Goal: Contribute content

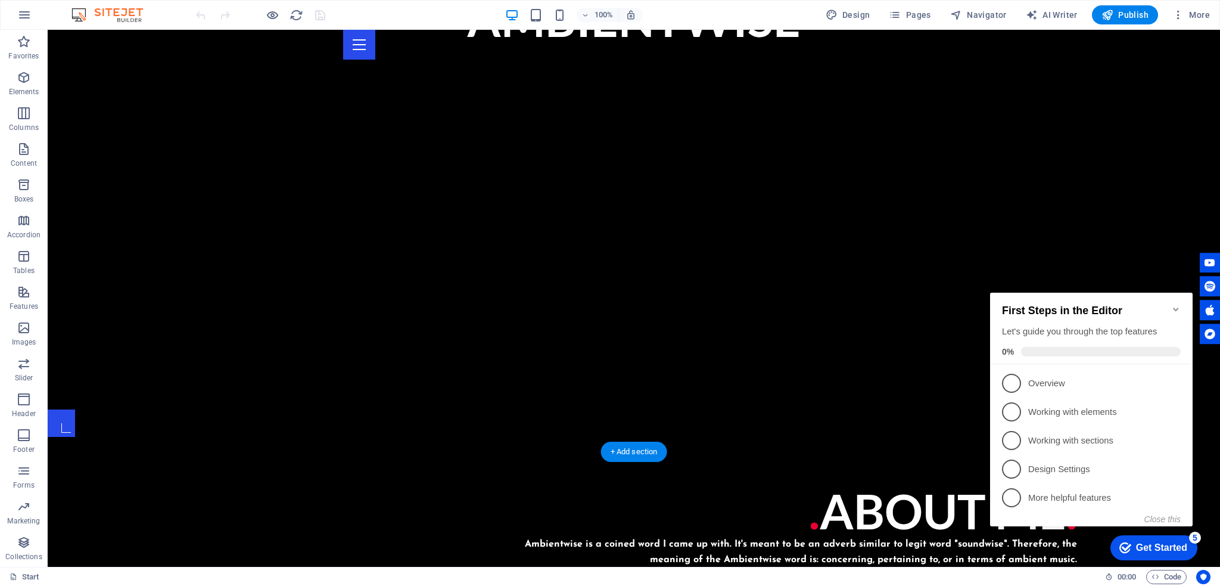
scroll to position [774, 0]
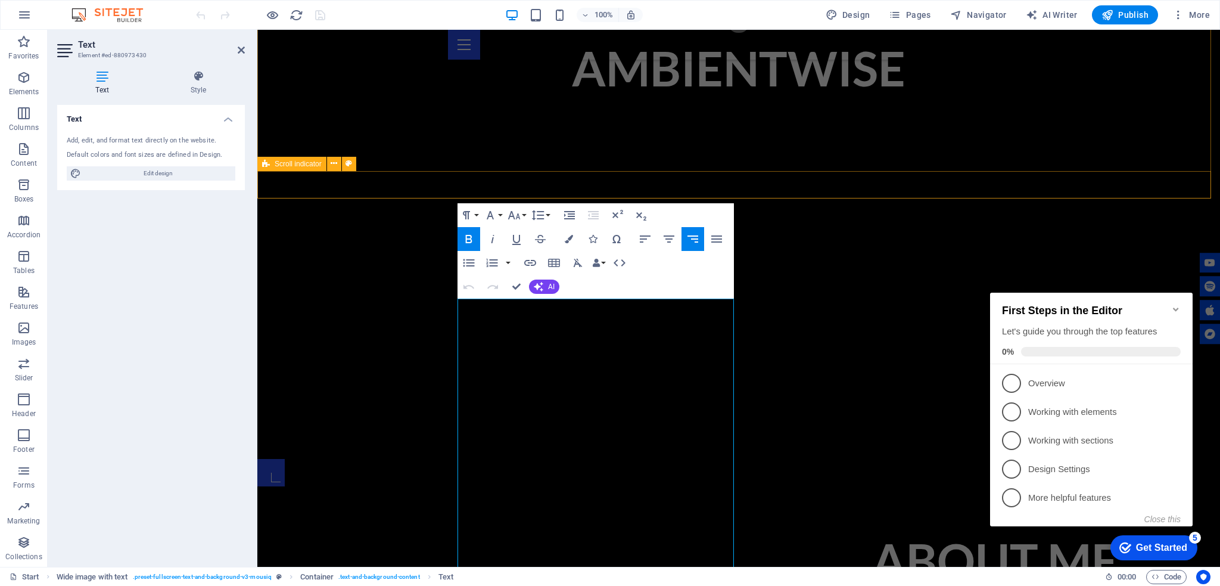
scroll to position [447, 0]
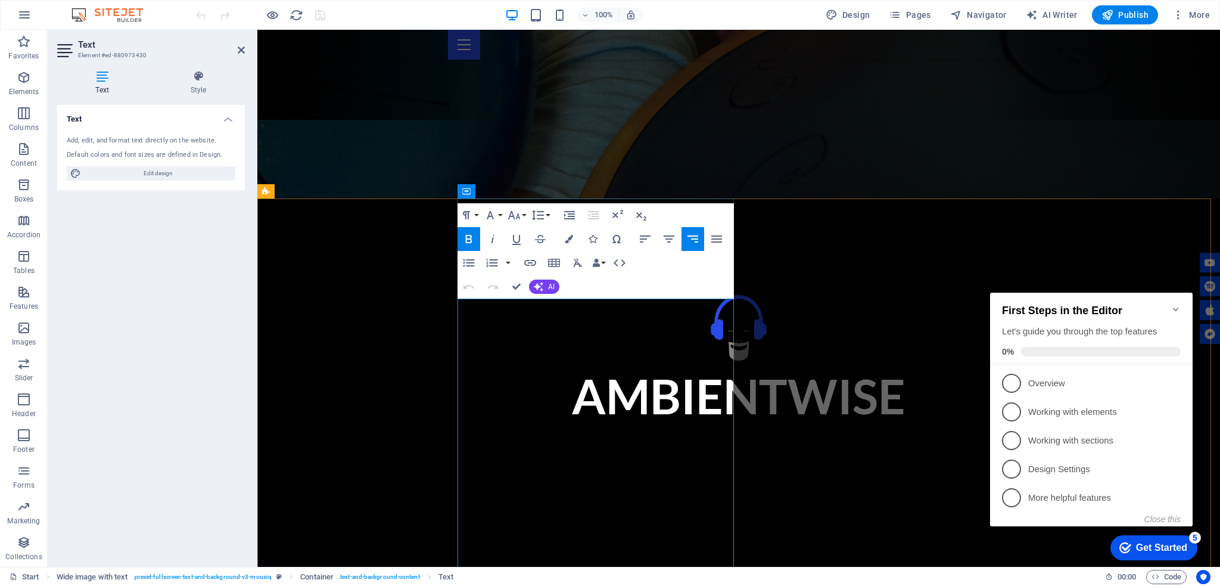
drag, startPoint x: 508, startPoint y: 501, endPoint x: 634, endPoint y: 505, distance: 125.8
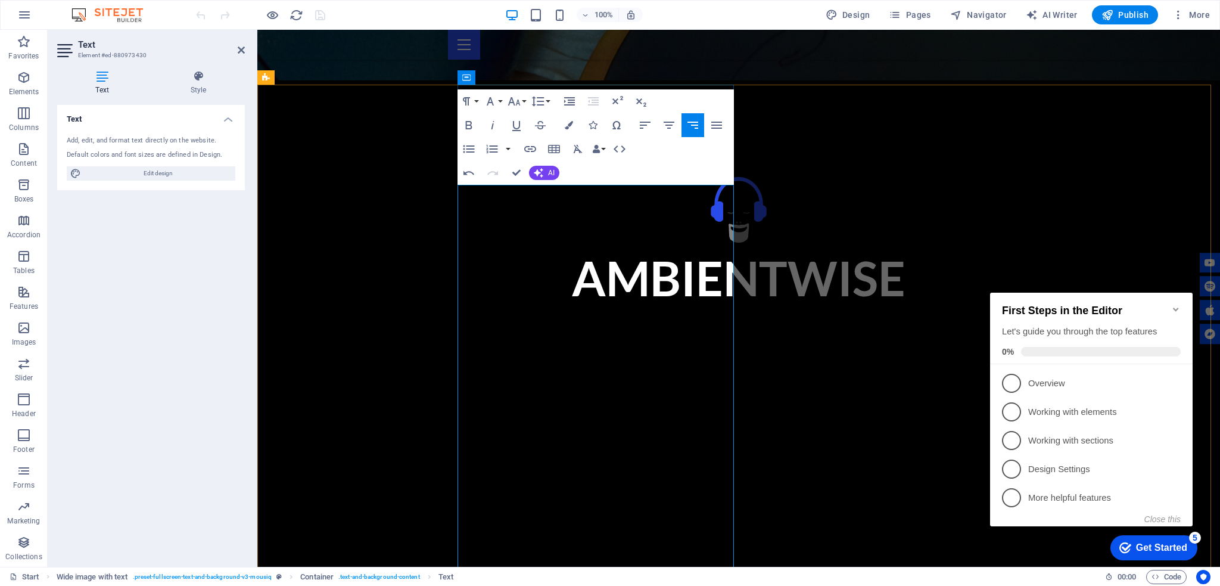
scroll to position [566, 0]
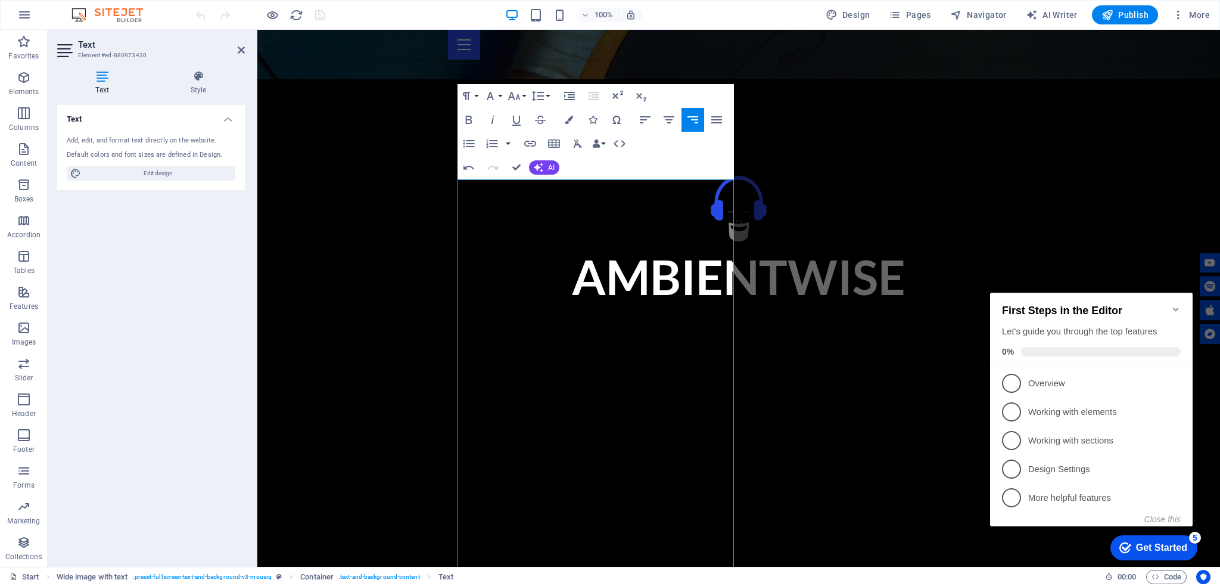
drag, startPoint x: 499, startPoint y: 400, endPoint x: 738, endPoint y: 416, distance: 239.4
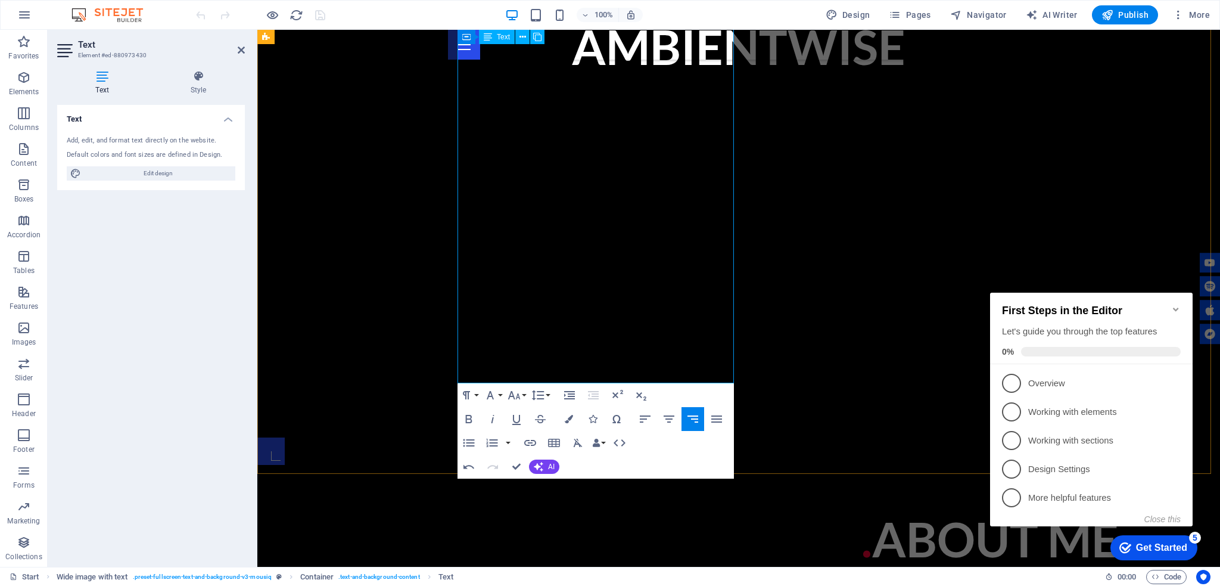
scroll to position [804, 0]
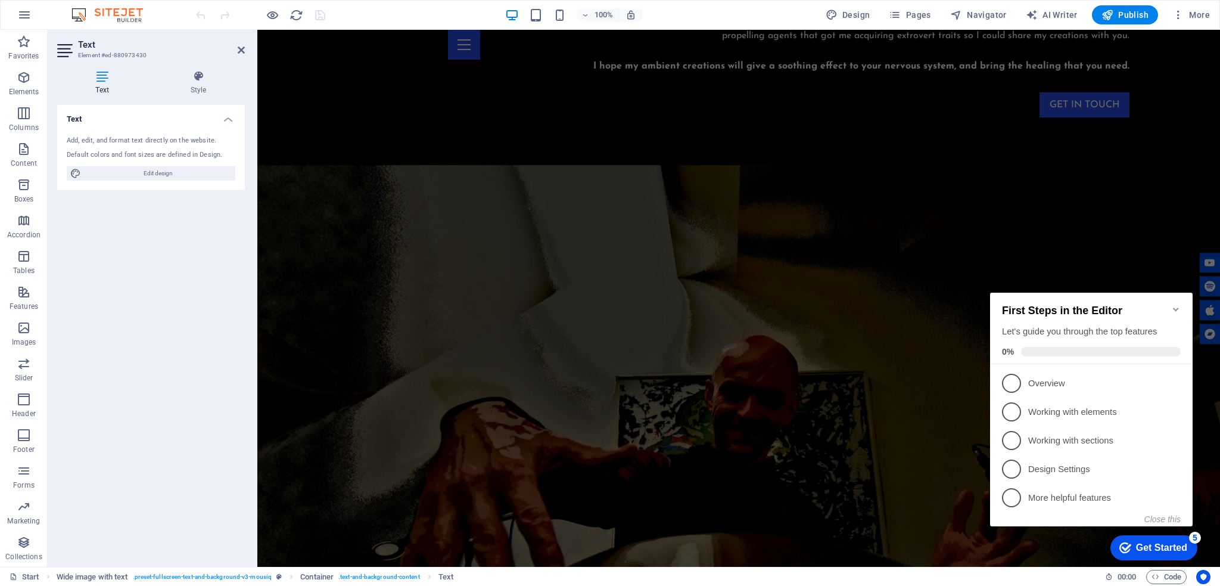
scroll to position [1579, 0]
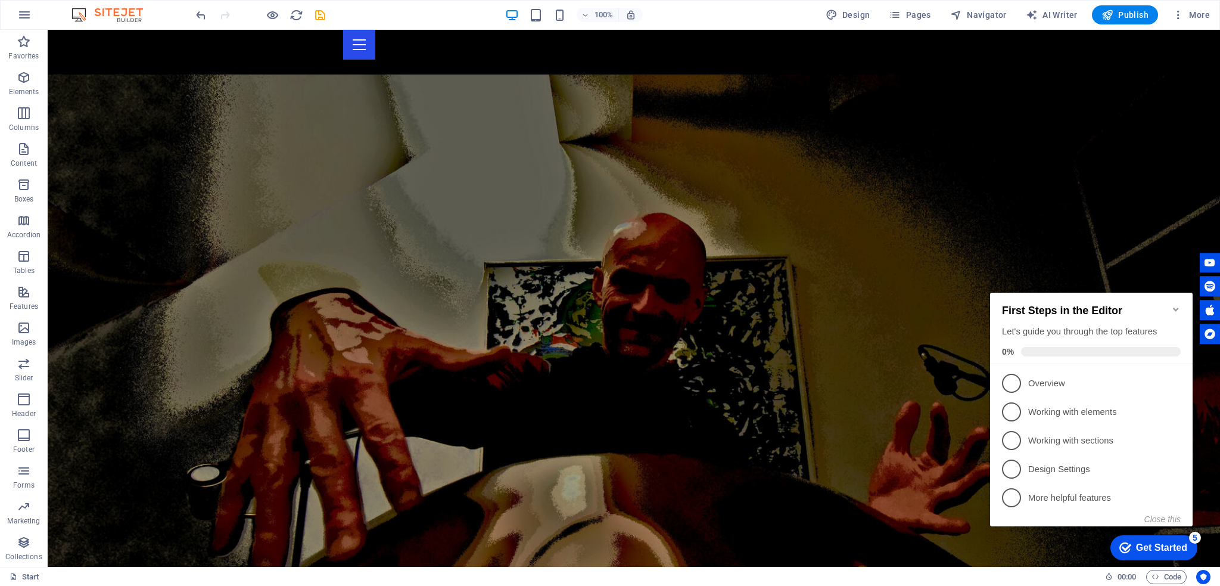
scroll to position [1632, 0]
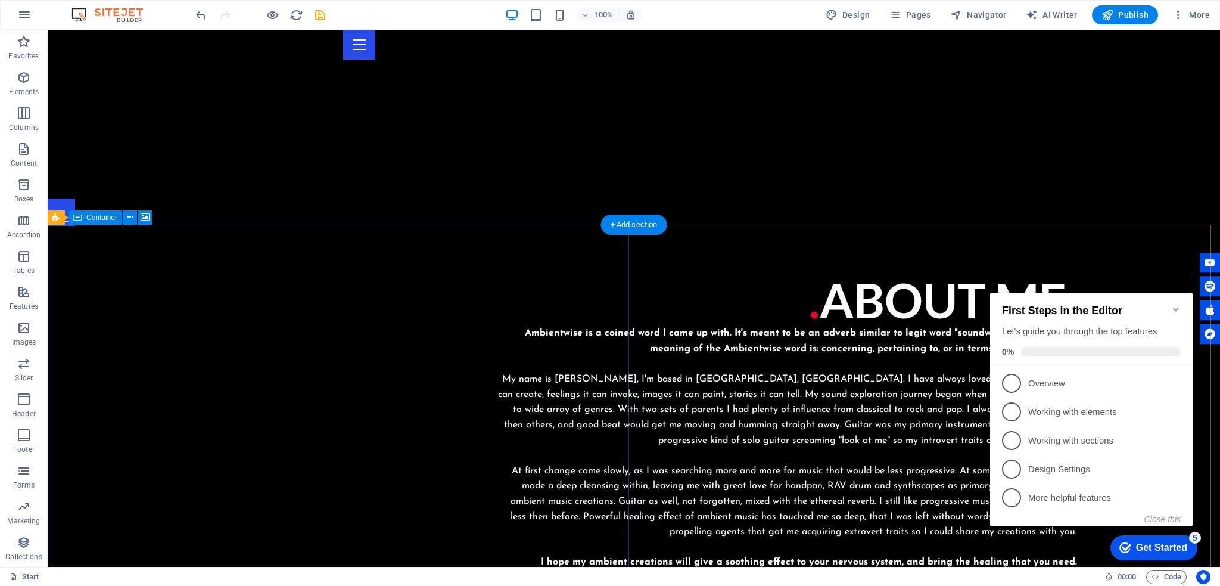
scroll to position [1053, 0]
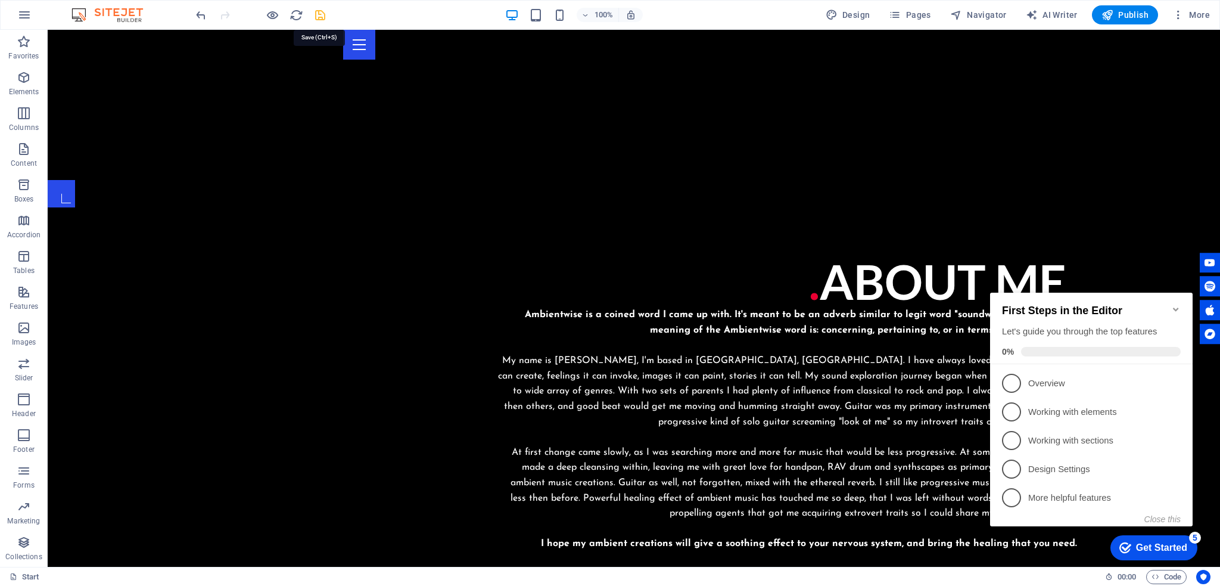
click at [314, 16] on icon "save" at bounding box center [320, 15] width 14 height 14
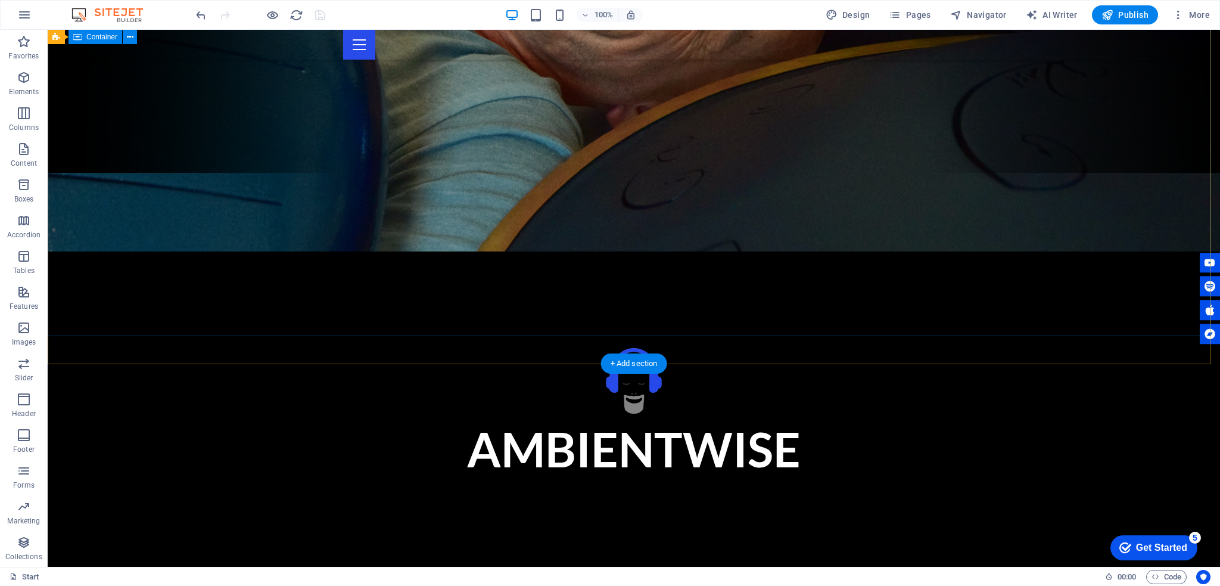
scroll to position [458, 0]
